Goal: Task Accomplishment & Management: Manage account settings

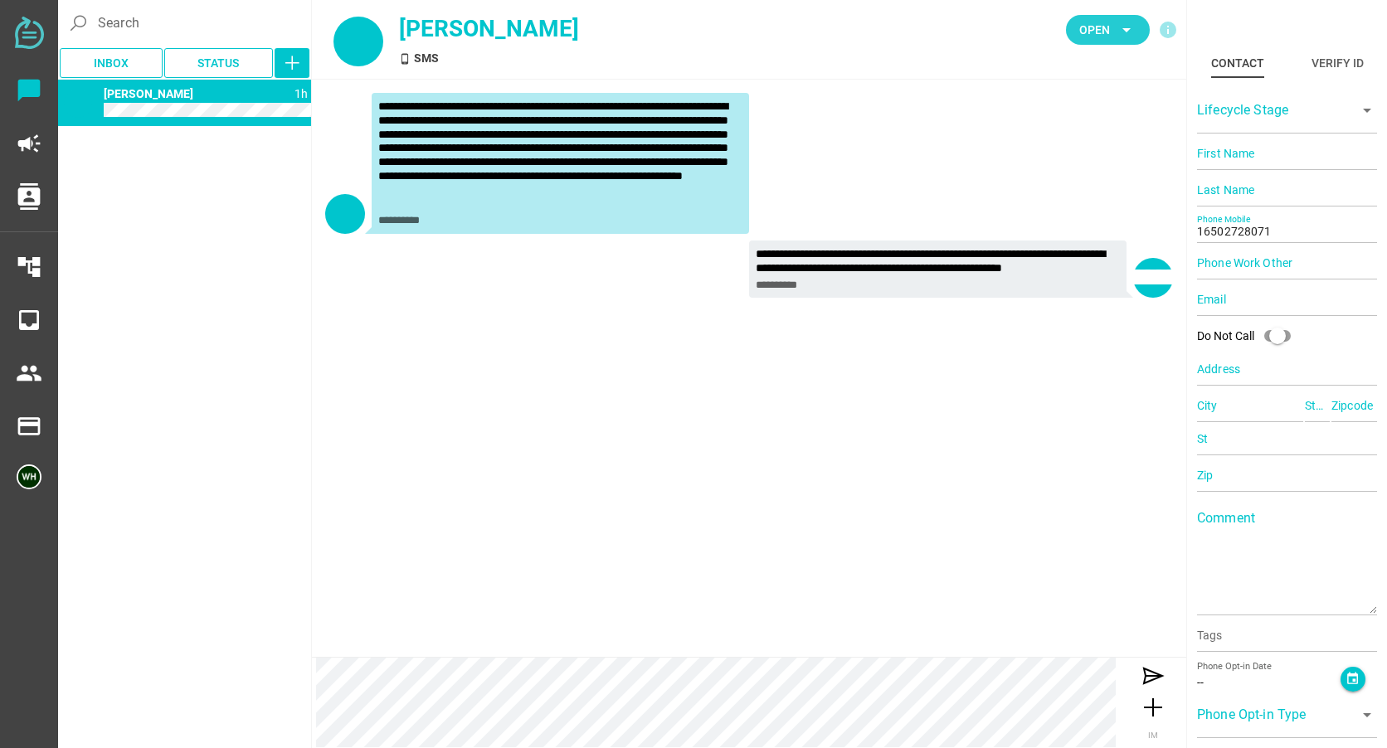
click at [1121, 20] on icon "arrow_drop_down" at bounding box center [1126, 30] width 20 height 20
click at [1095, 187] on div "Closed" at bounding box center [1102, 184] width 70 height 14
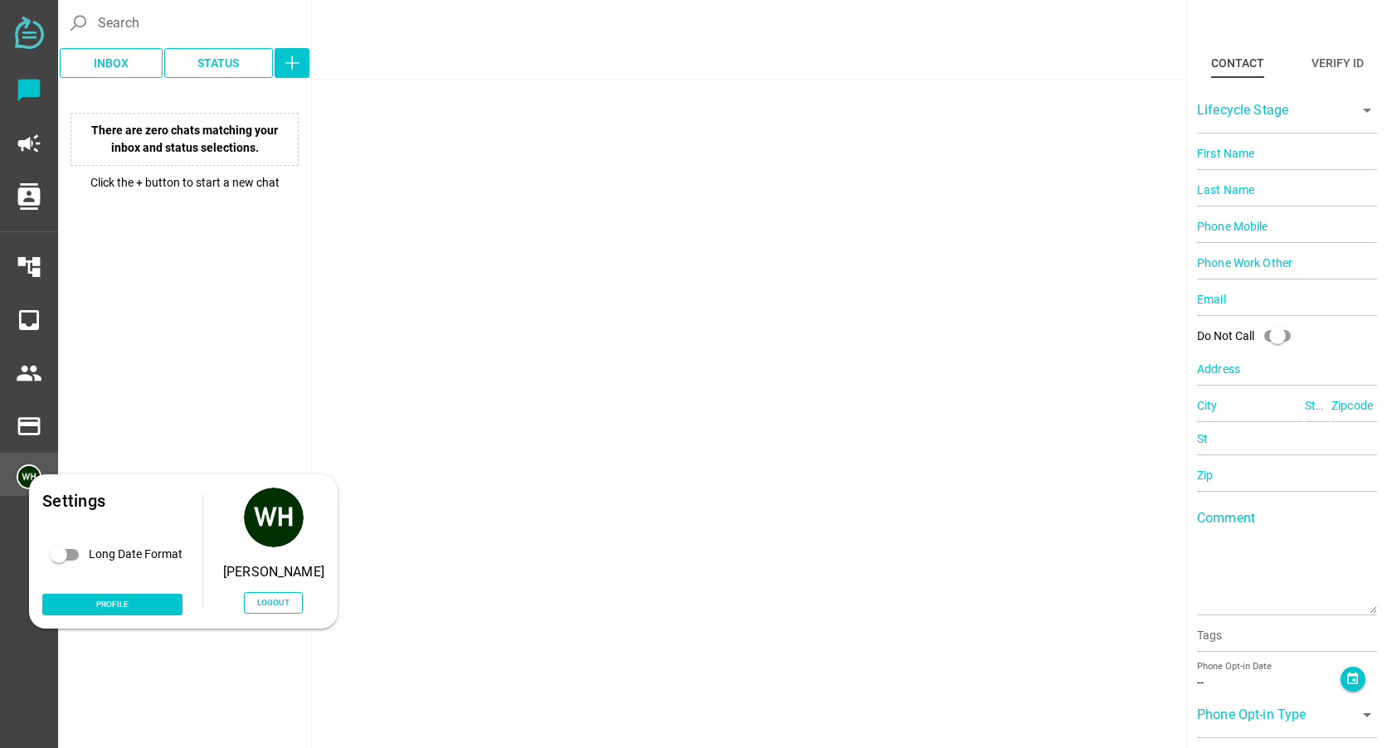
click at [27, 474] on img at bounding box center [29, 476] width 25 height 25
click at [285, 605] on span "Logout" at bounding box center [273, 603] width 32 height 14
